Goal: Task Accomplishment & Management: Check status

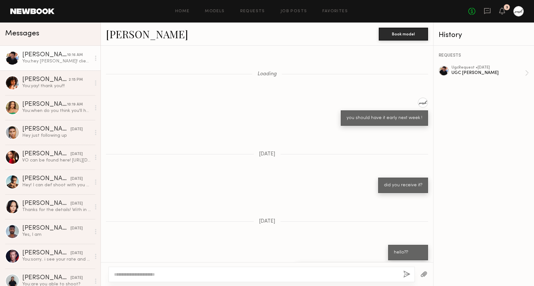
scroll to position [590, 0]
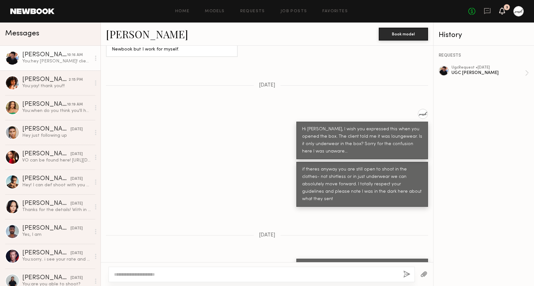
click at [501, 10] on icon at bounding box center [501, 10] width 5 height 5
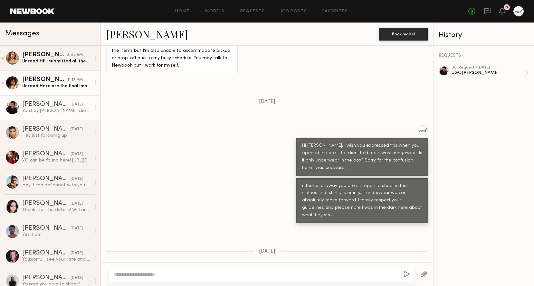
scroll to position [1422, 0]
click at [67, 80] on div "[PERSON_NAME]" at bounding box center [44, 80] width 45 height 6
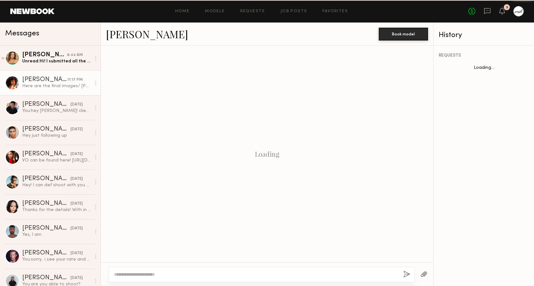
scroll to position [466, 0]
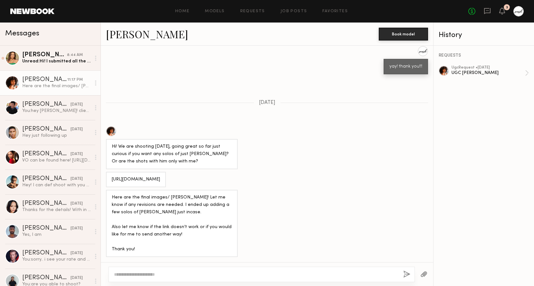
click at [211, 273] on textarea at bounding box center [256, 274] width 284 height 6
type textarea "**********"
click at [407, 273] on button "button" at bounding box center [406, 275] width 7 height 8
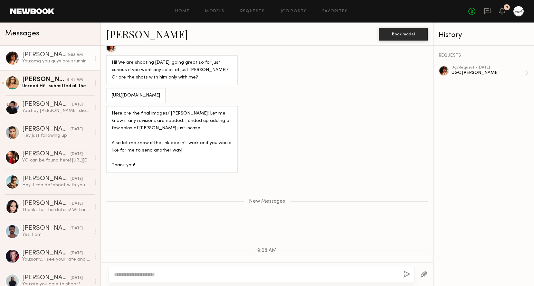
scroll to position [582, 0]
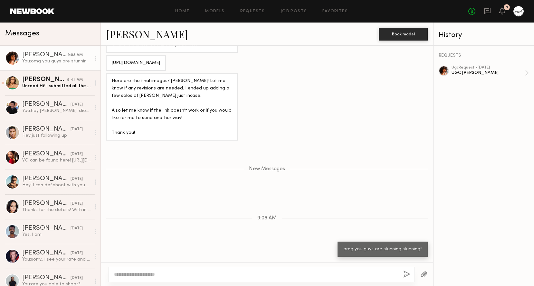
click at [254, 277] on textarea at bounding box center [256, 274] width 284 height 6
type textarea "**********"
click at [406, 275] on button "button" at bounding box center [406, 275] width 7 height 8
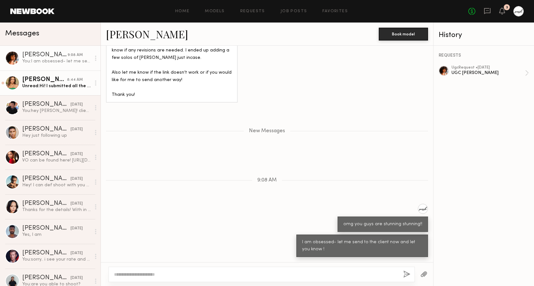
click at [51, 79] on div "[PERSON_NAME]" at bounding box center [44, 80] width 45 height 6
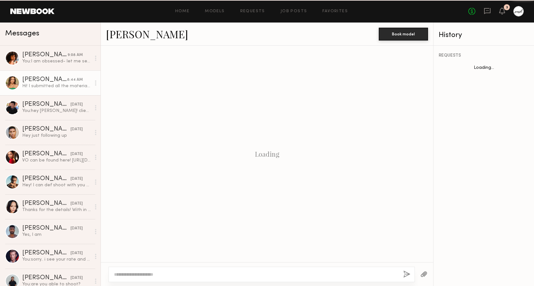
scroll to position [256, 0]
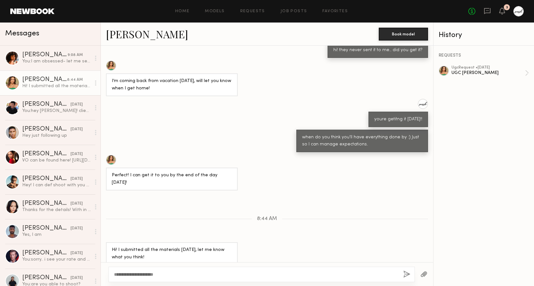
type textarea "**********"
click at [406, 273] on button "button" at bounding box center [406, 275] width 7 height 8
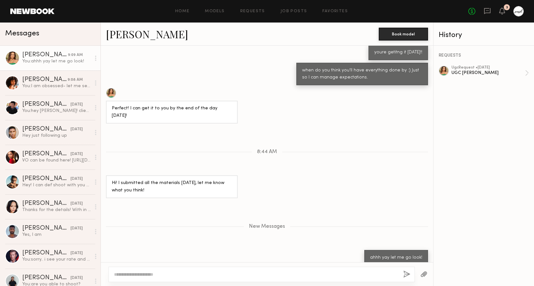
click at [519, 11] on div at bounding box center [518, 11] width 10 height 10
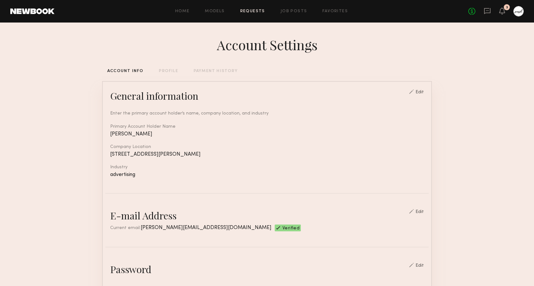
click at [251, 13] on link "Requests" at bounding box center [252, 11] width 25 height 4
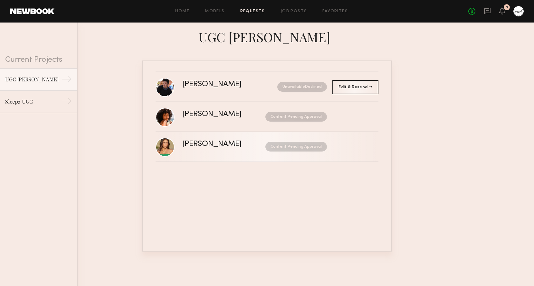
click at [347, 150] on div "[PERSON_NAME] Content Pending Approval" at bounding box center [280, 147] width 196 height 12
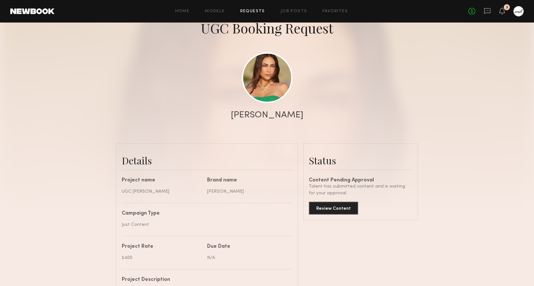
scroll to position [108, 0]
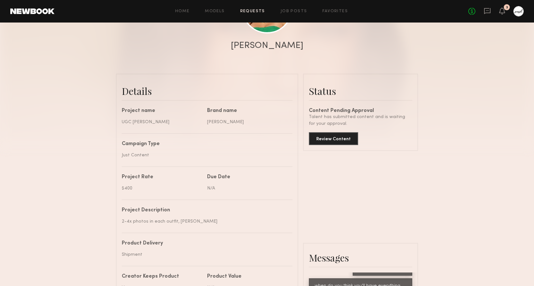
scroll to position [0, 0]
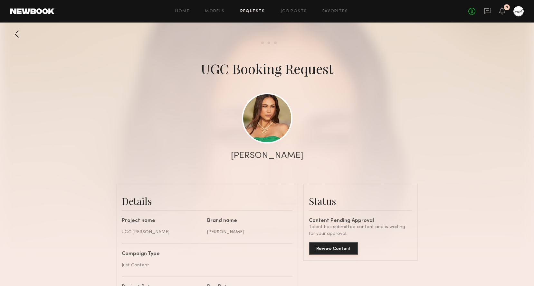
click at [326, 248] on button "Review Content" at bounding box center [333, 248] width 49 height 13
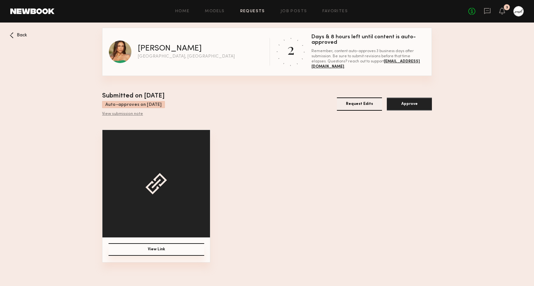
click at [168, 251] on button "View Link" at bounding box center [157, 249] width 96 height 13
click at [24, 35] on span "Back" at bounding box center [22, 35] width 10 height 5
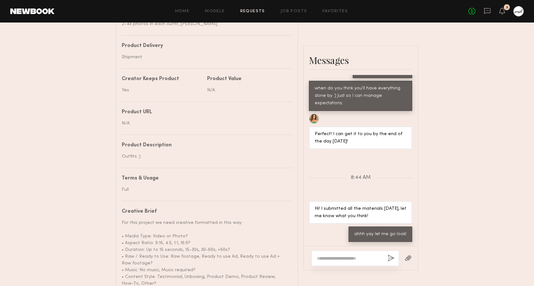
scroll to position [322, 0]
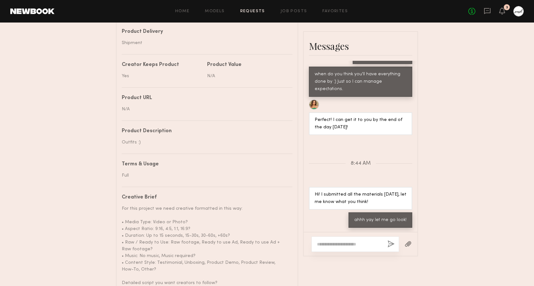
click at [337, 243] on textarea at bounding box center [349, 244] width 65 height 6
type textarea "**********"
click at [392, 245] on button "button" at bounding box center [390, 245] width 7 height 8
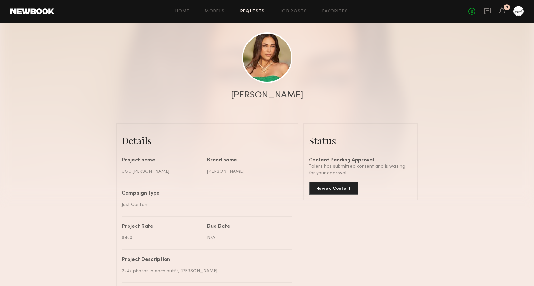
scroll to position [0, 0]
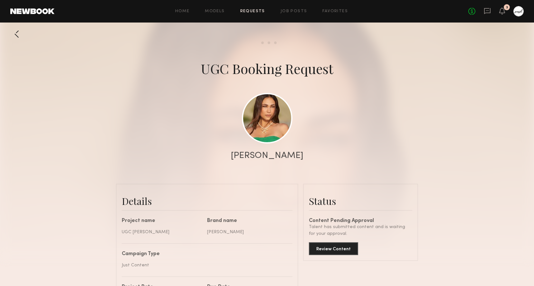
click at [251, 12] on link "Requests" at bounding box center [252, 11] width 25 height 4
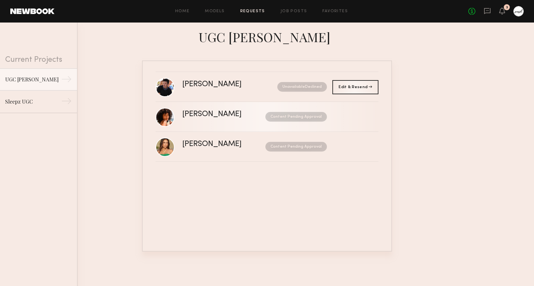
click at [352, 117] on div "[PERSON_NAME] Content Pending Approval" at bounding box center [280, 117] width 196 height 12
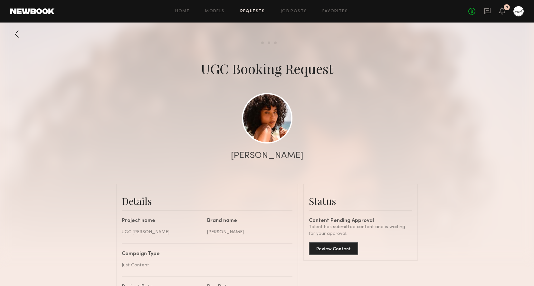
click at [16, 36] on div at bounding box center [16, 34] width 13 height 13
